Goal: Information Seeking & Learning: Learn about a topic

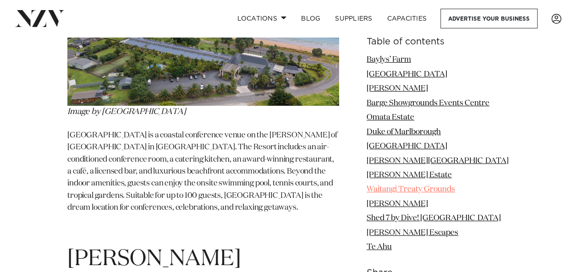
scroll to position [1662, 0]
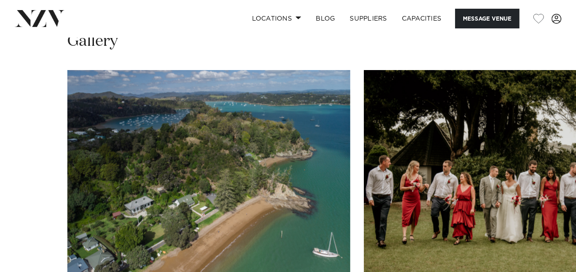
scroll to position [876, 0]
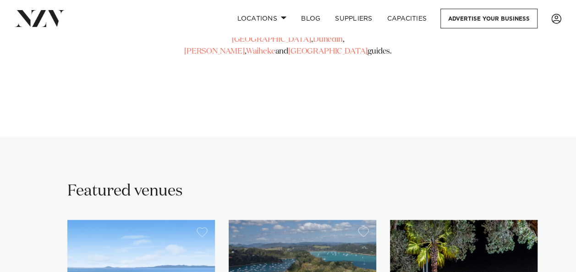
scroll to position [737, 0]
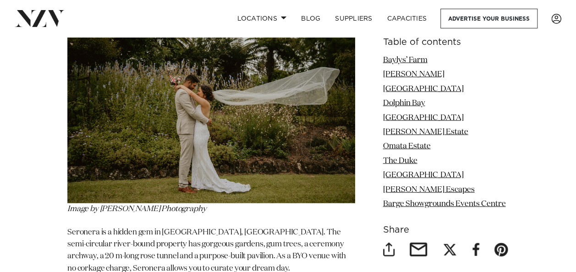
scroll to position [2552, 0]
